Goal: Transaction & Acquisition: Download file/media

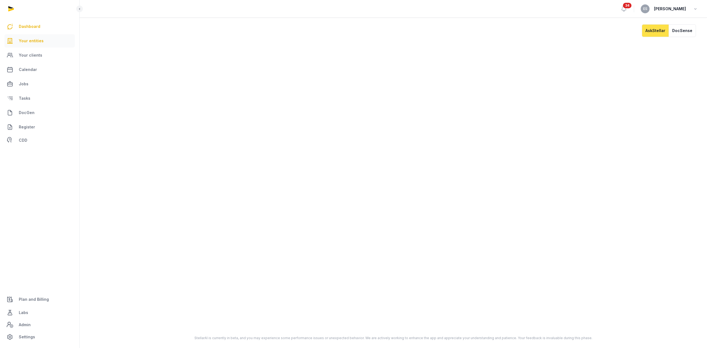
click at [55, 36] on link "Your entities" at bounding box center [39, 40] width 70 height 13
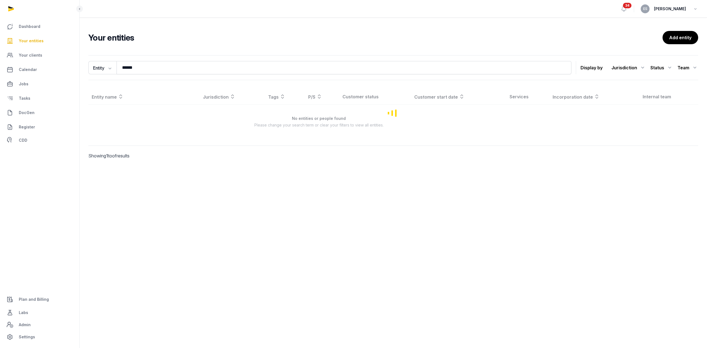
drag, startPoint x: 156, startPoint y: 51, endPoint x: 95, endPoint y: 52, distance: 61.4
click at [95, 52] on div "Your entities Add entity Entity Entity People Tags Services ****** Search Displ…" at bounding box center [394, 103] width 628 height 144
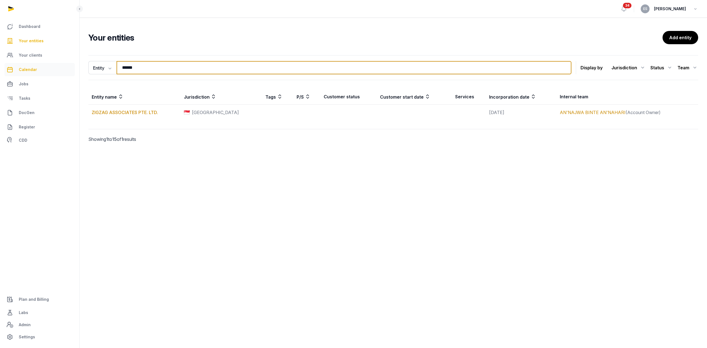
drag, startPoint x: 189, startPoint y: 69, endPoint x: 40, endPoint y: 71, distance: 149.0
click at [72, 71] on div "Dashboard Your entities Your clients Calendar Jobs Tasks DocGen Register CDD Pl…" at bounding box center [353, 174] width 707 height 348
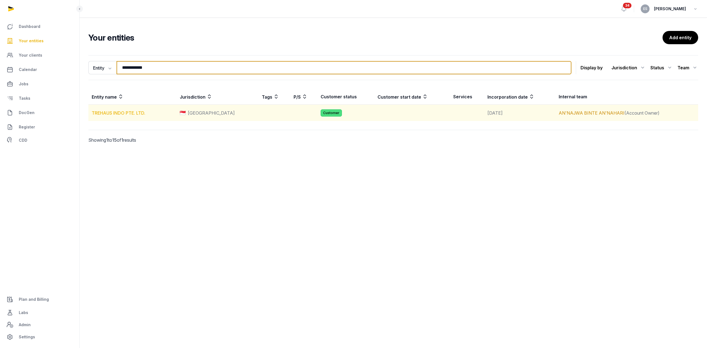
type input "**********"
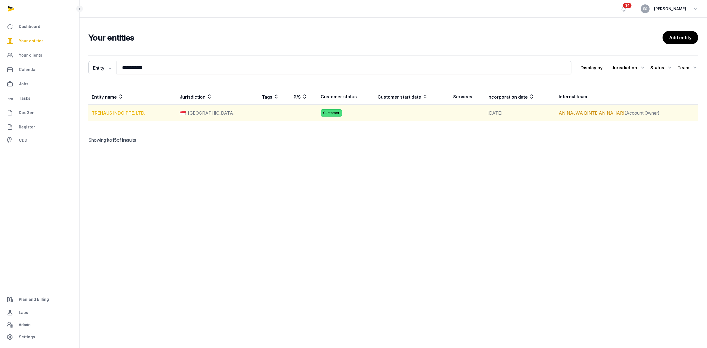
click at [132, 111] on link "TREHAUS INDO PTE. LTD." at bounding box center [119, 113] width 54 height 6
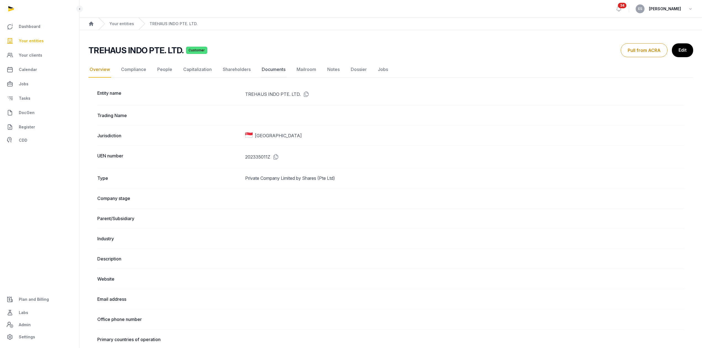
click at [279, 70] on link "Documents" at bounding box center [274, 70] width 26 height 16
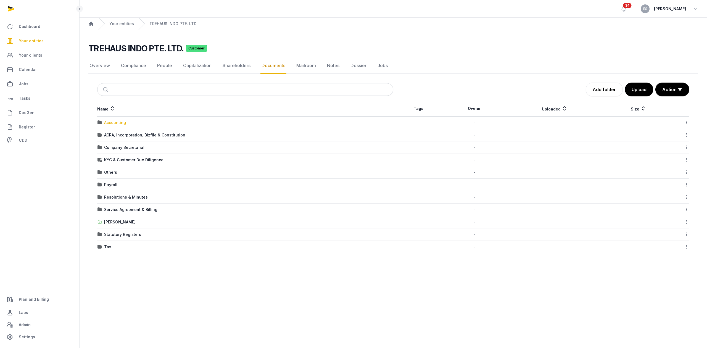
click at [121, 123] on div "Accounting" at bounding box center [115, 123] width 22 height 6
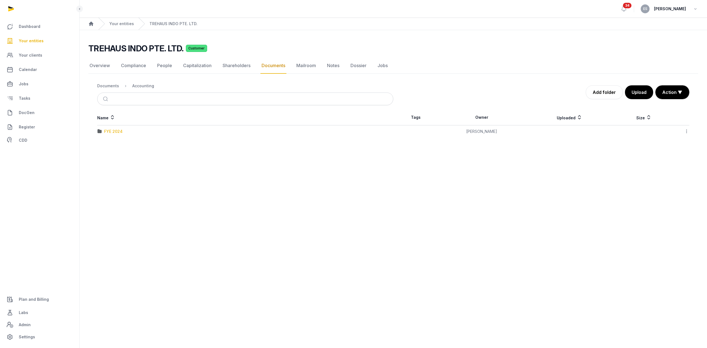
click at [117, 133] on div "FYE 2024" at bounding box center [113, 132] width 19 height 6
click at [174, 133] on div "TREHAUS INDO PTE LTD_V2_final.pdf" at bounding box center [246, 132] width 296 height 6
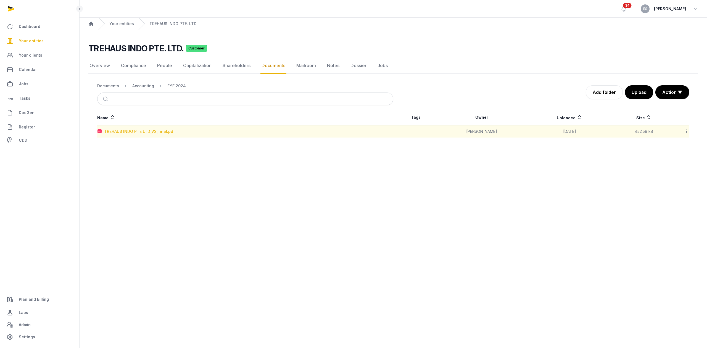
click at [172, 133] on div "TREHAUS INDO PTE LTD_V2_final.pdf" at bounding box center [139, 132] width 71 height 6
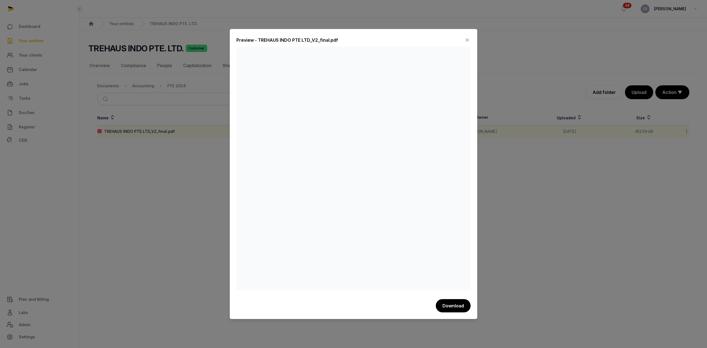
click at [453, 301] on button "Download" at bounding box center [453, 305] width 35 height 13
click at [465, 43] on icon at bounding box center [467, 40] width 7 height 9
